Goal: Task Accomplishment & Management: Manage account settings

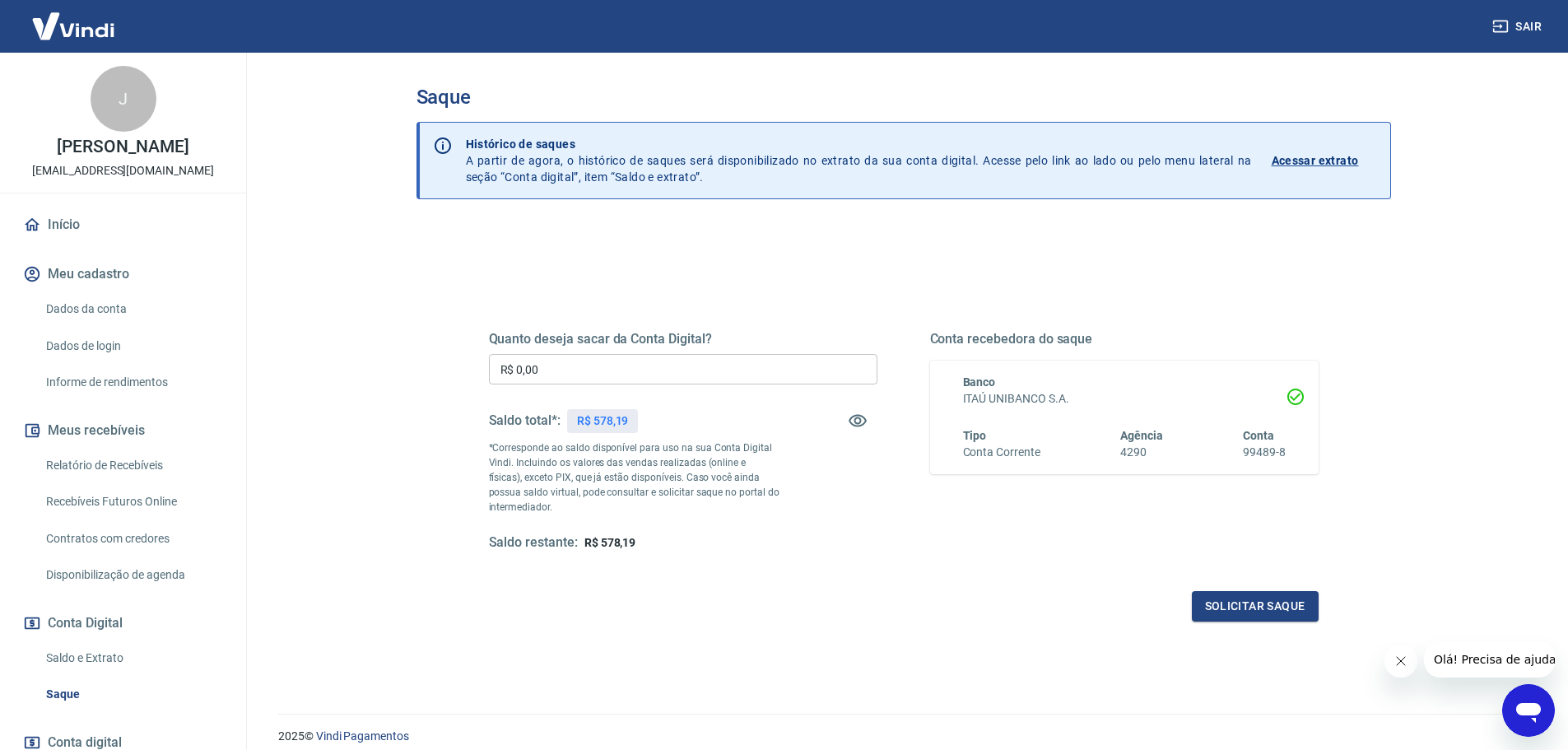
click at [684, 367] on input "R$ 0,00" at bounding box center [682, 369] width 388 height 30
type input "R$ 578,19"
click at [1268, 600] on button "Solicitar saque" at bounding box center [1254, 607] width 126 height 30
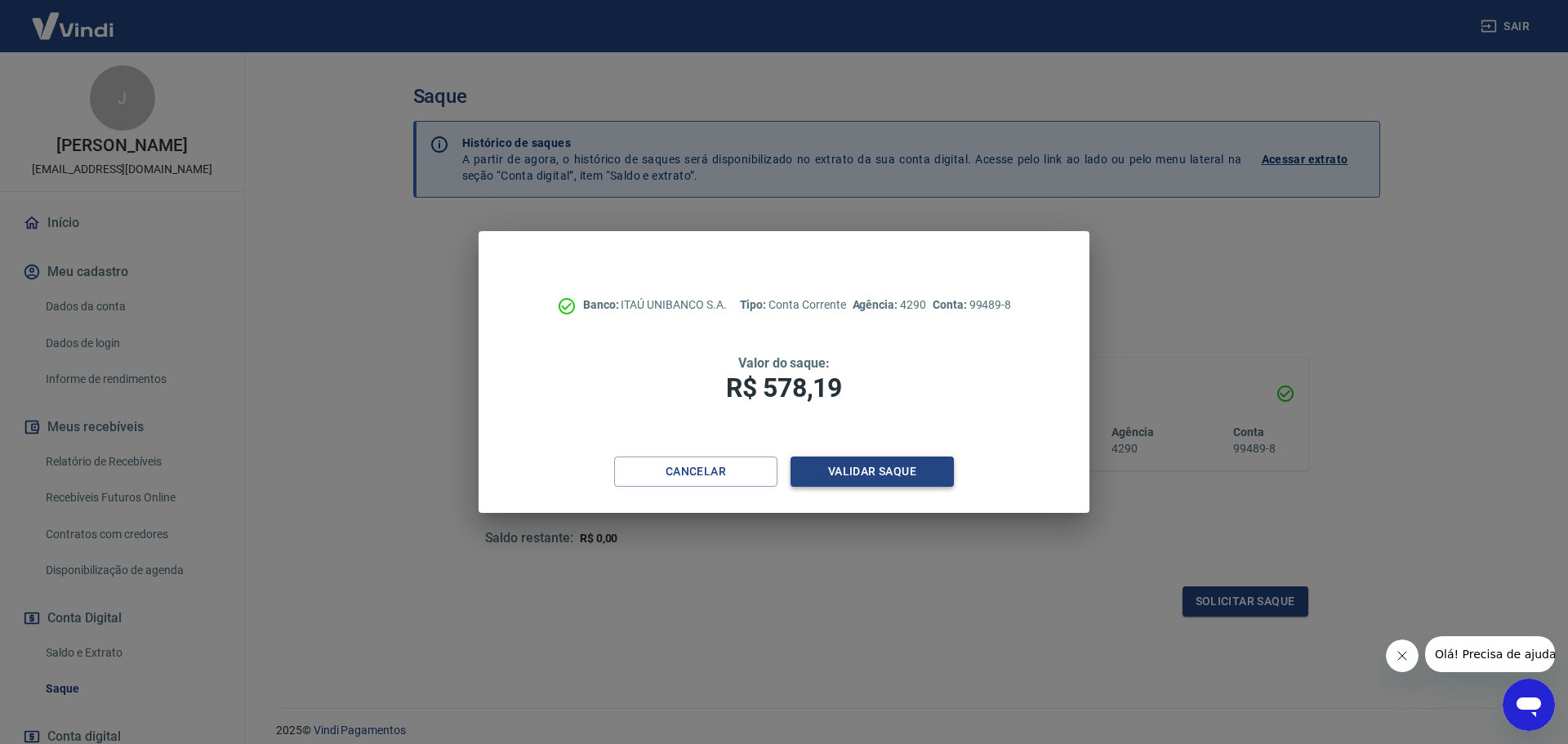
click at [840, 466] on button "Validar saque" at bounding box center [872, 471] width 163 height 30
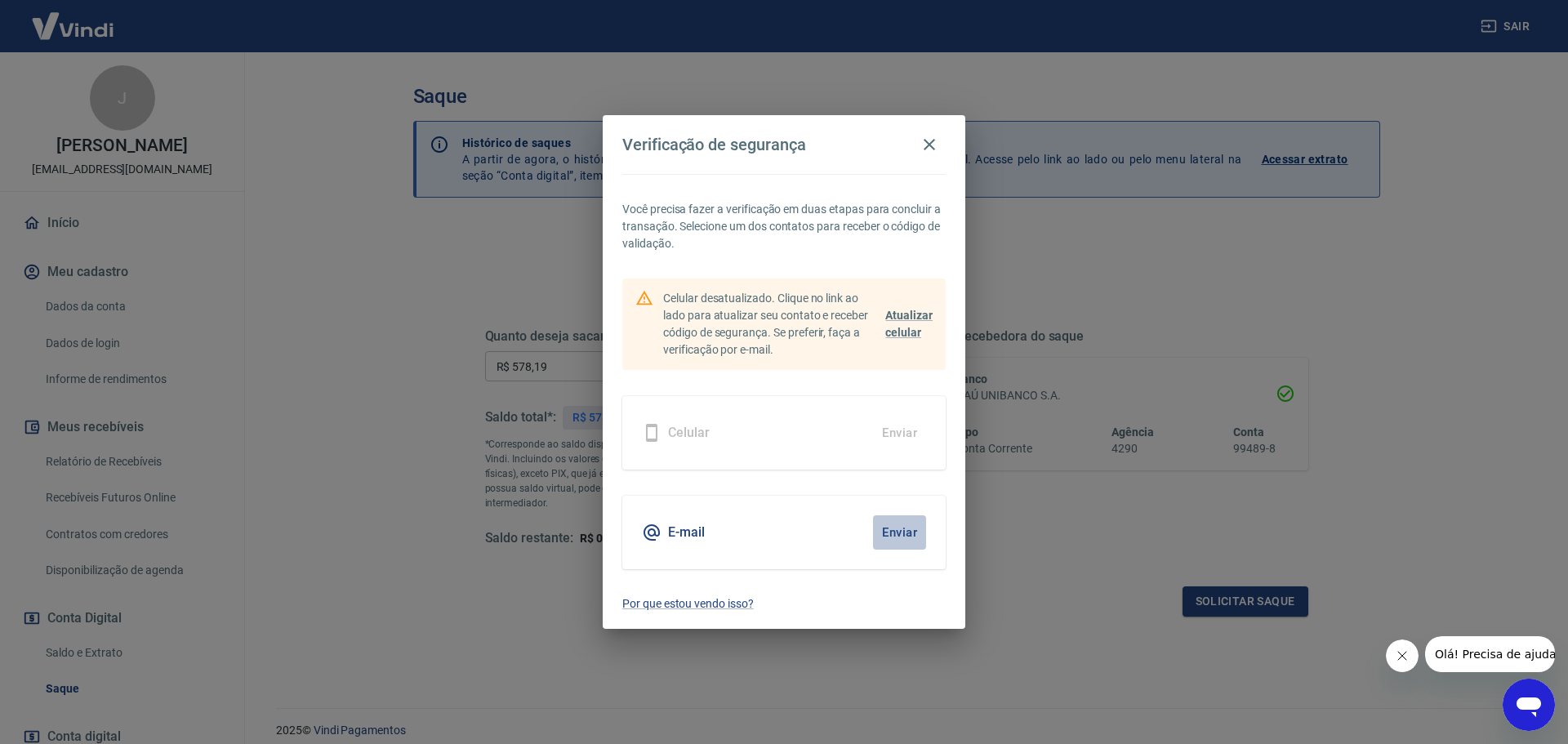
click at [902, 533] on button "Enviar" at bounding box center [899, 533] width 53 height 34
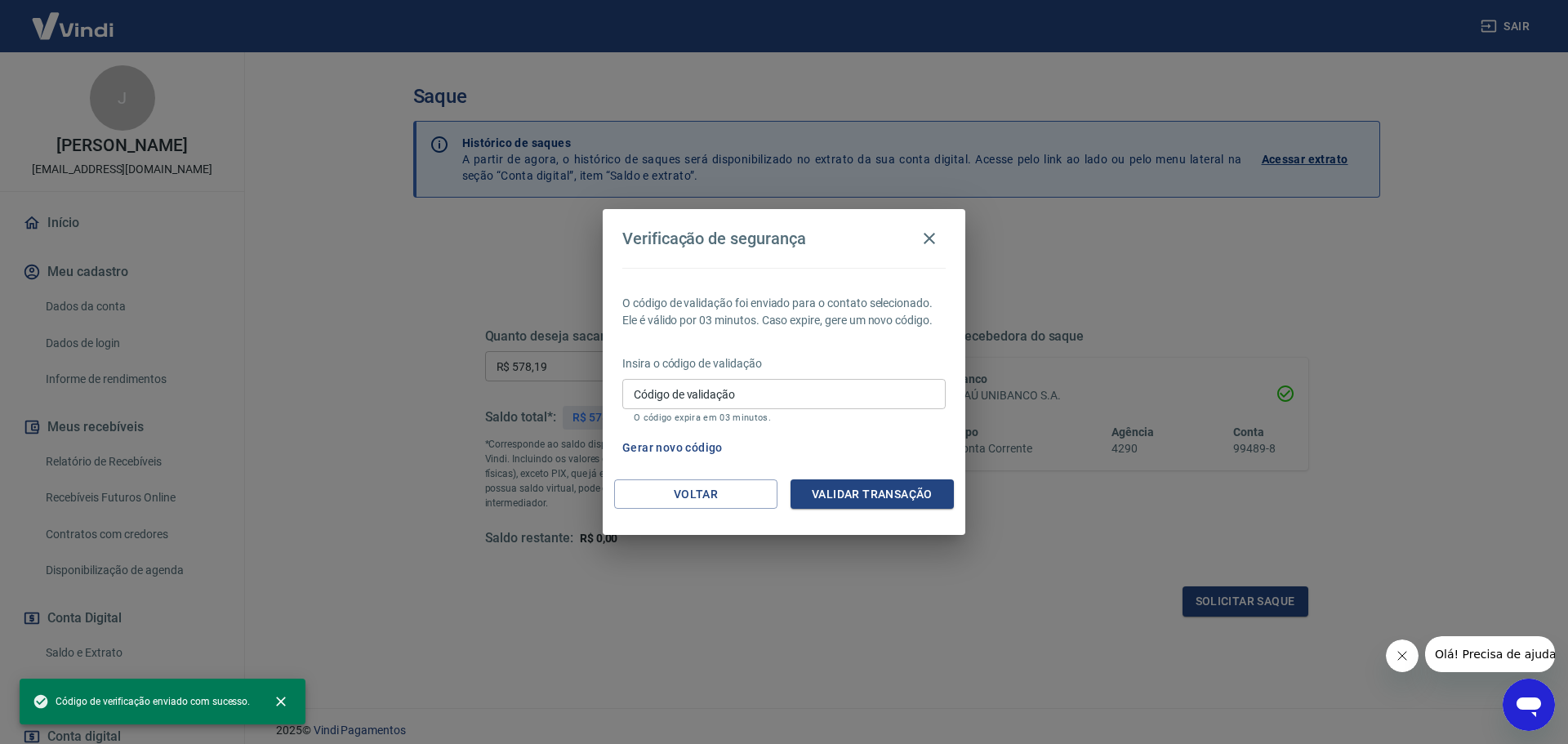
click at [693, 374] on div "Insira o código de validação Código de validação Código de validação O código e…" at bounding box center [783, 390] width 324 height 71
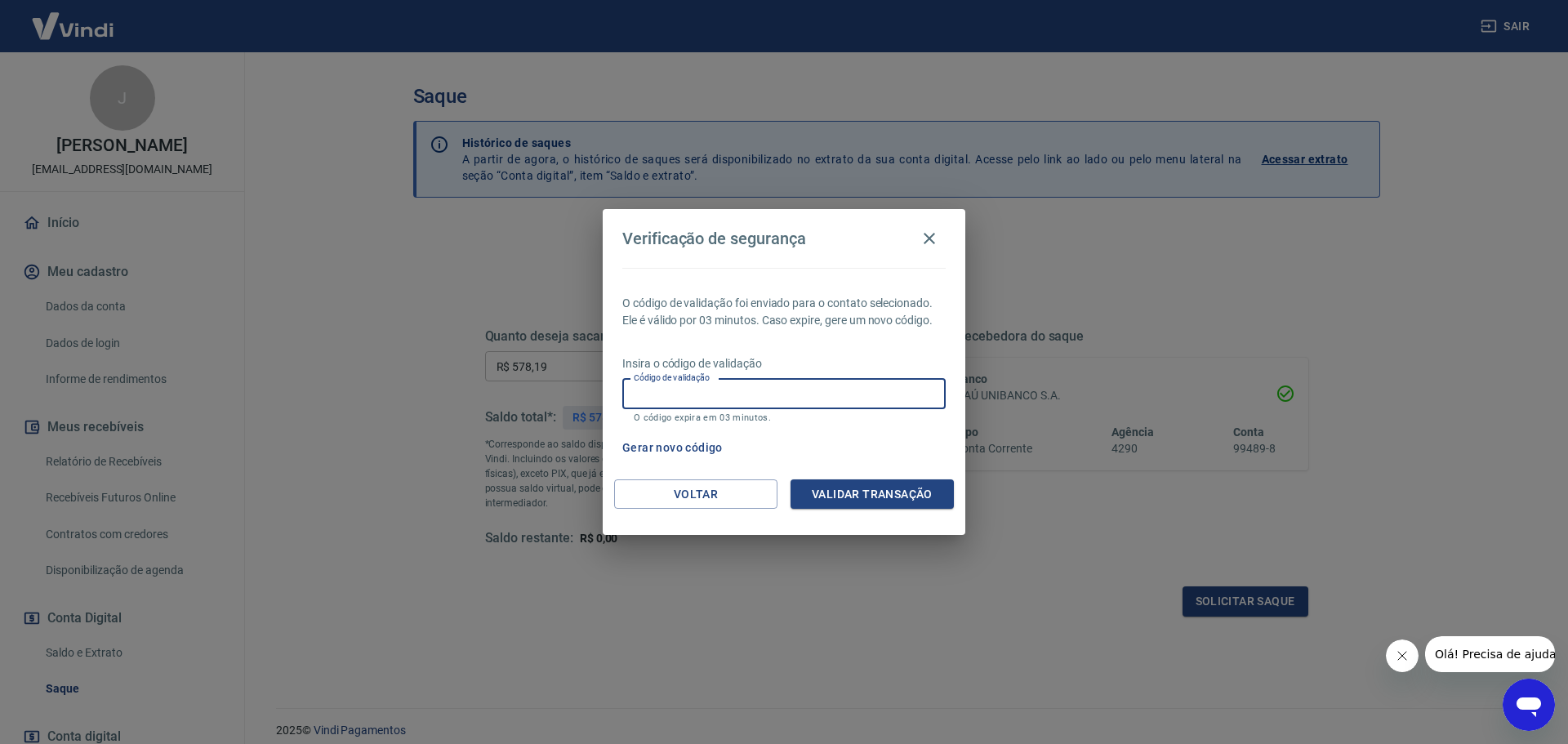
click at [688, 384] on div "Código de validação Código de validação O código expira em 03 minutos." at bounding box center [783, 401] width 324 height 44
type input "980933"
click at [836, 493] on button "Validar transação" at bounding box center [872, 495] width 163 height 30
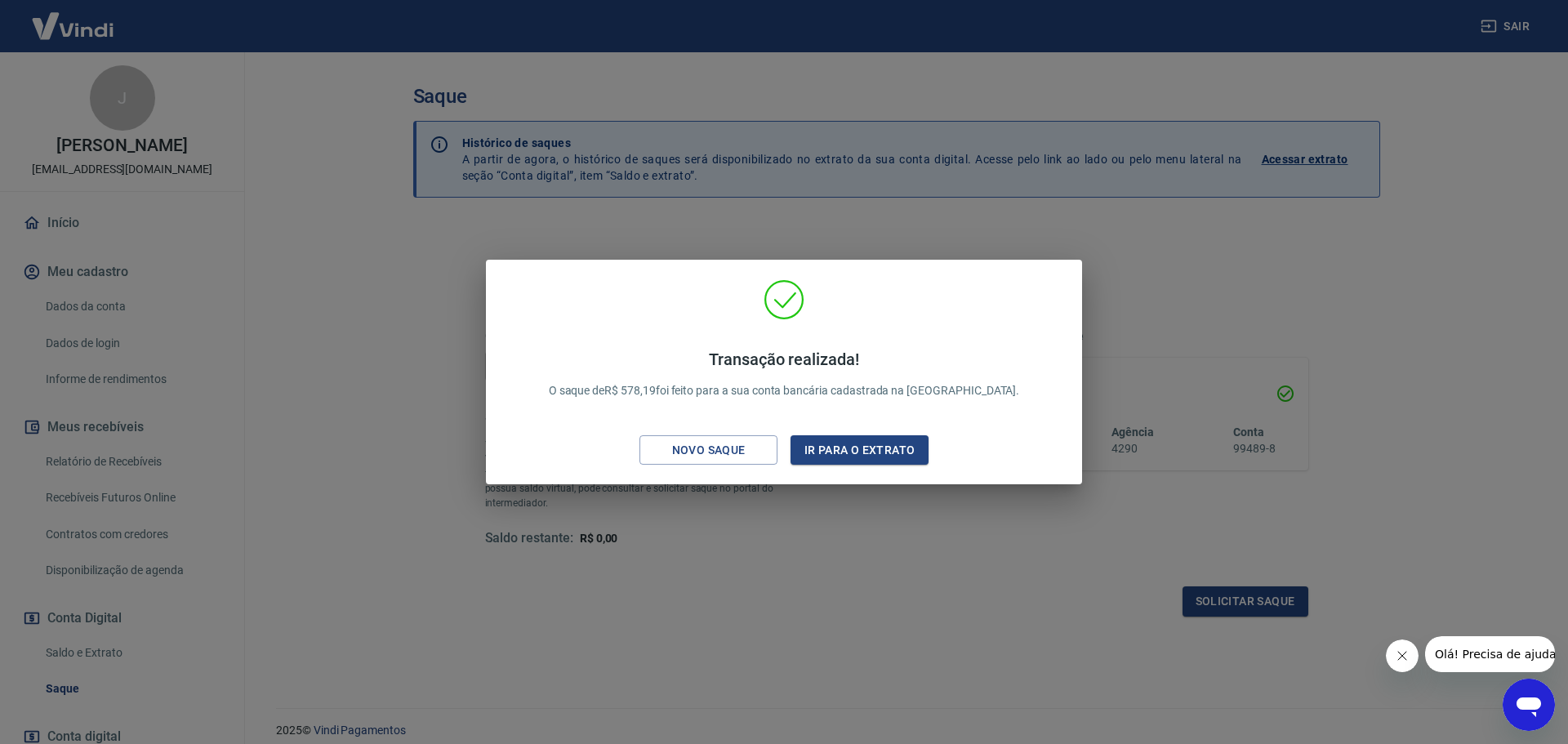
click at [381, 274] on div "Transação realizada! O saque de R$ 578,19 foi feito para a sua conta bancária c…" at bounding box center [784, 372] width 1568 height 744
